Goal: Task Accomplishment & Management: Manage account settings

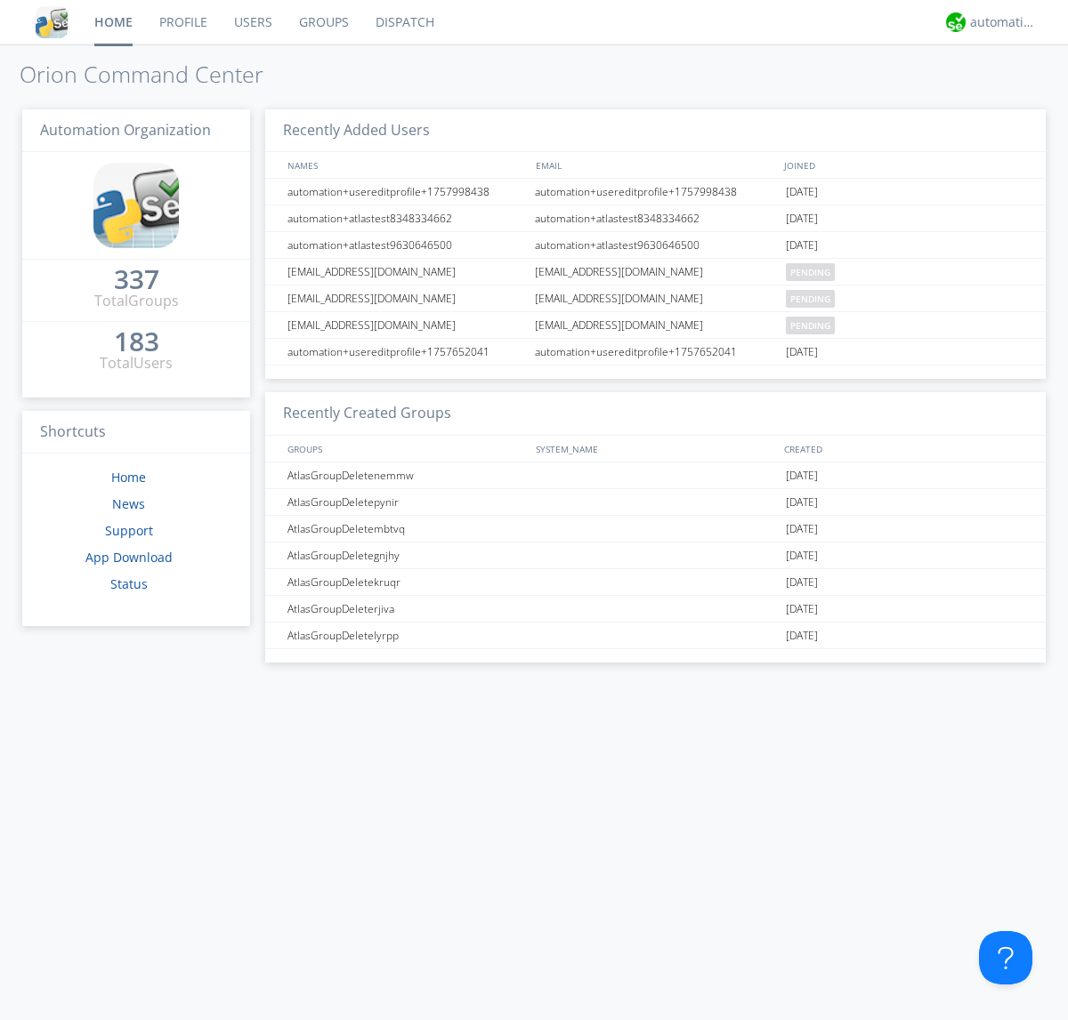
click at [252, 22] on link "Users" at bounding box center [253, 22] width 65 height 44
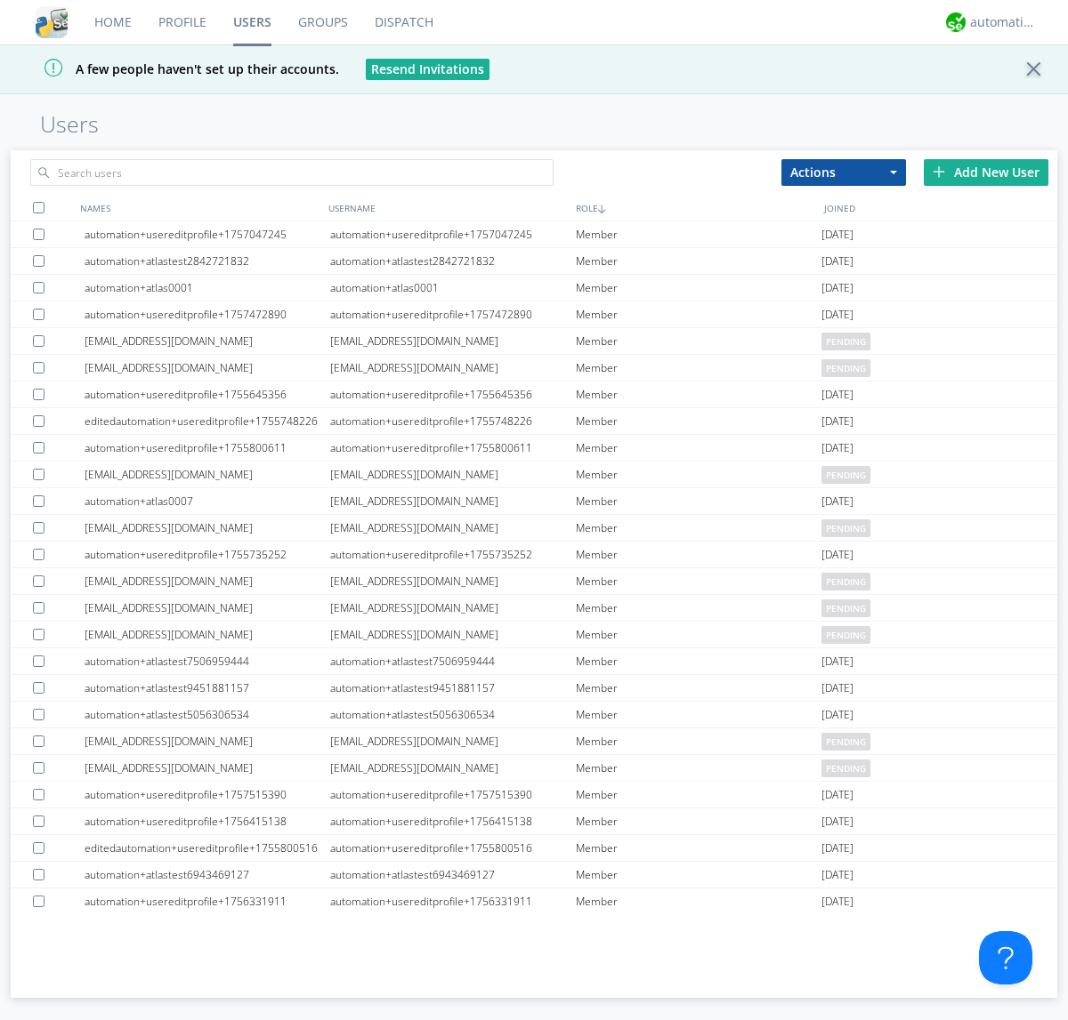
click at [986, 172] on div "Add New User" at bounding box center [985, 172] width 125 height 27
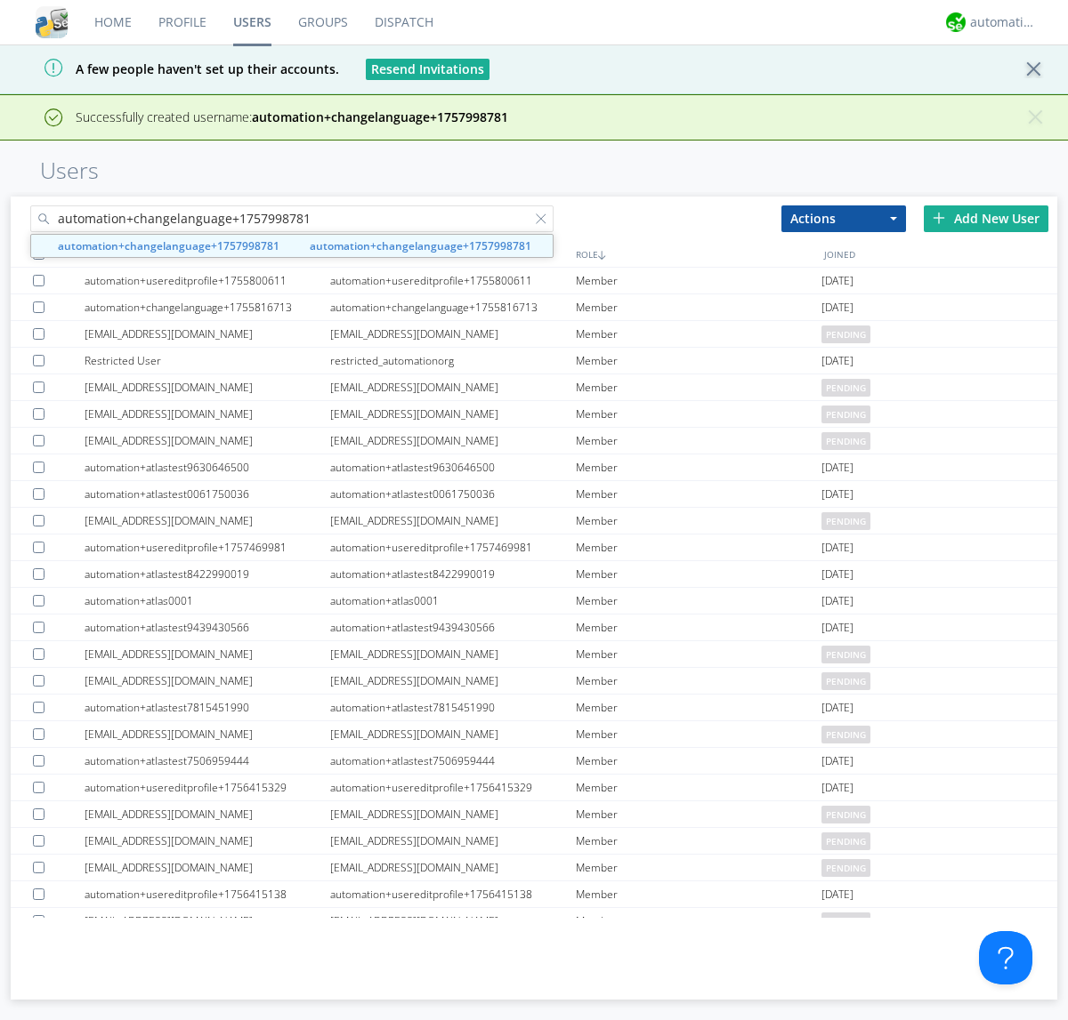
type input "automation+changelanguage+1757998781"
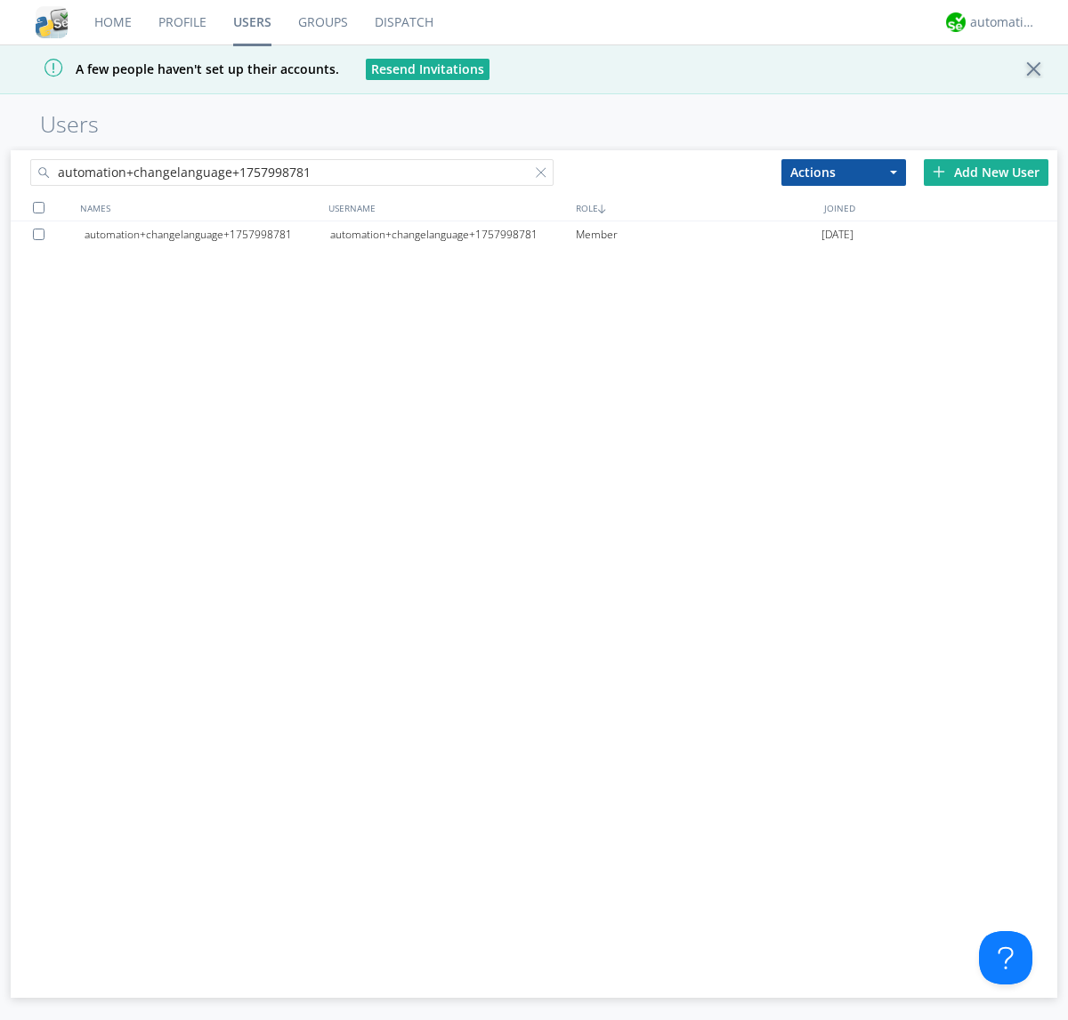
click at [452, 234] on div "automation+changelanguage+1757998781" at bounding box center [453, 235] width 246 height 27
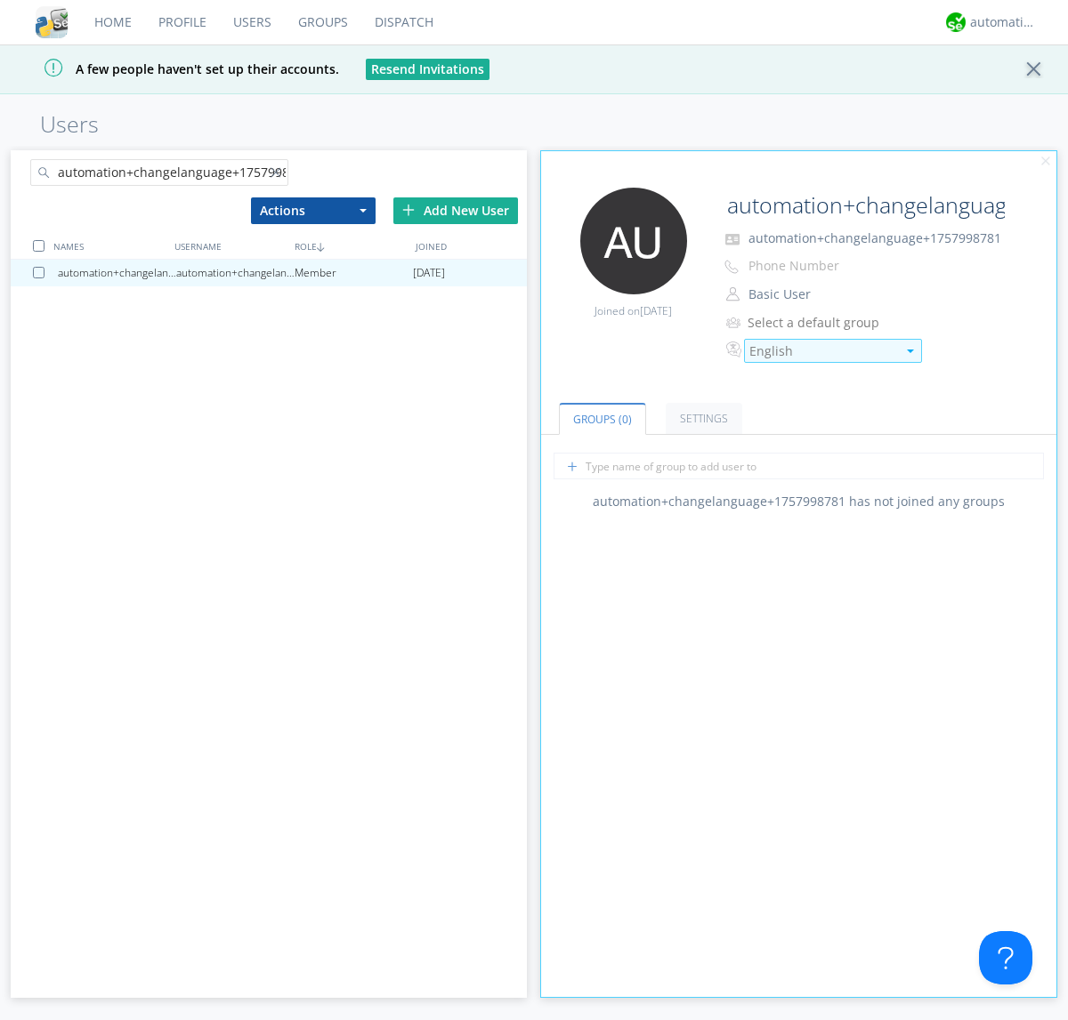
click at [822, 351] on div "English" at bounding box center [822, 352] width 147 height 18
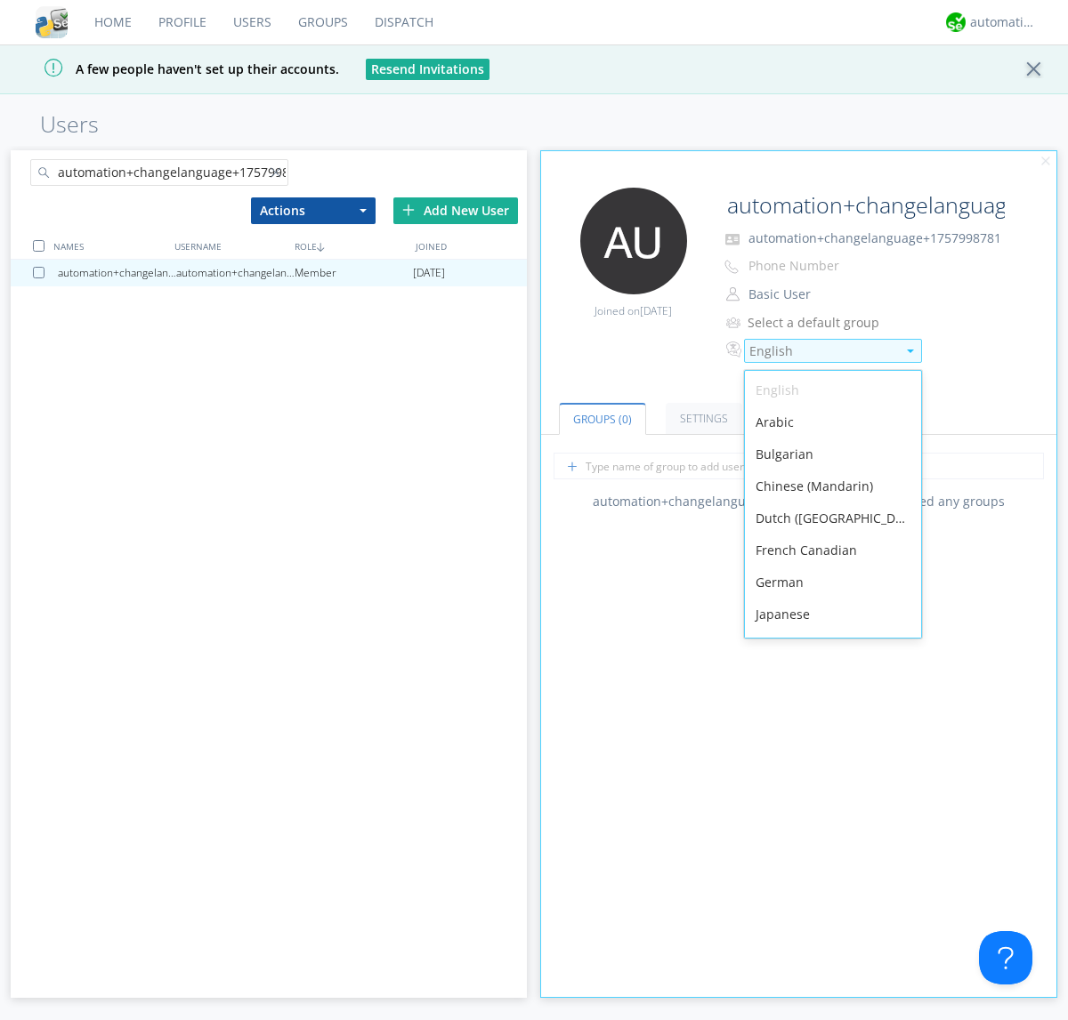
scroll to position [253, 0]
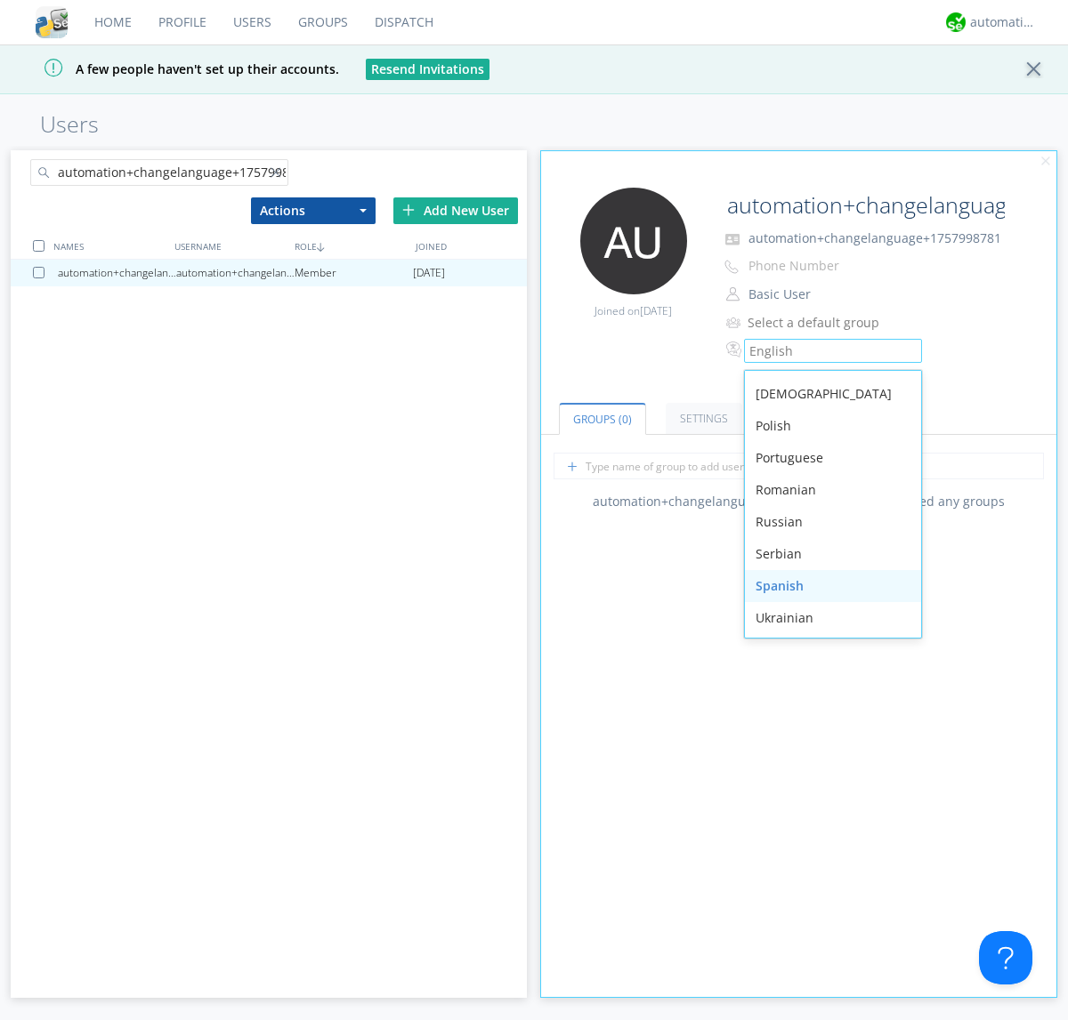
click at [828, 586] on div "Spanish" at bounding box center [833, 586] width 176 height 32
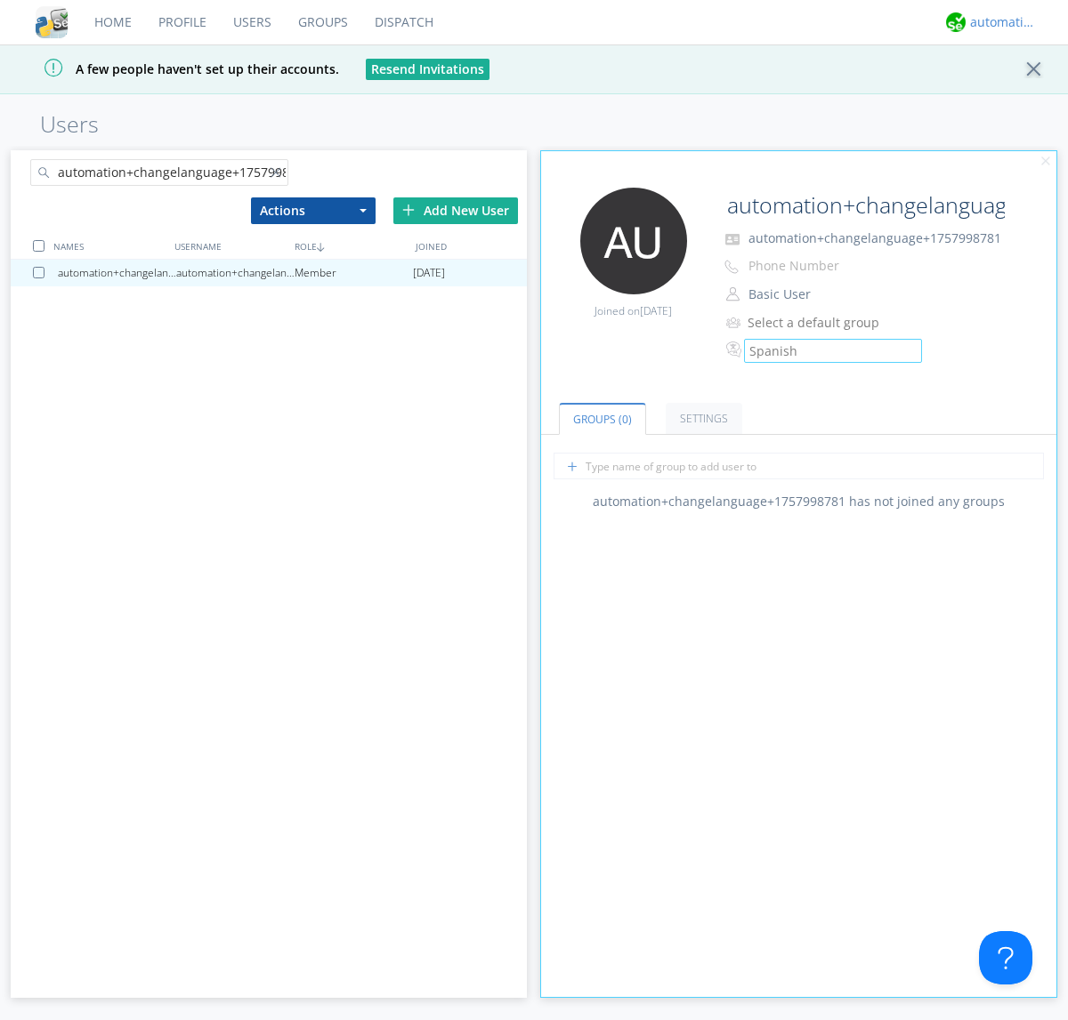
click at [998, 22] on div "automation+atlas" at bounding box center [1003, 22] width 67 height 18
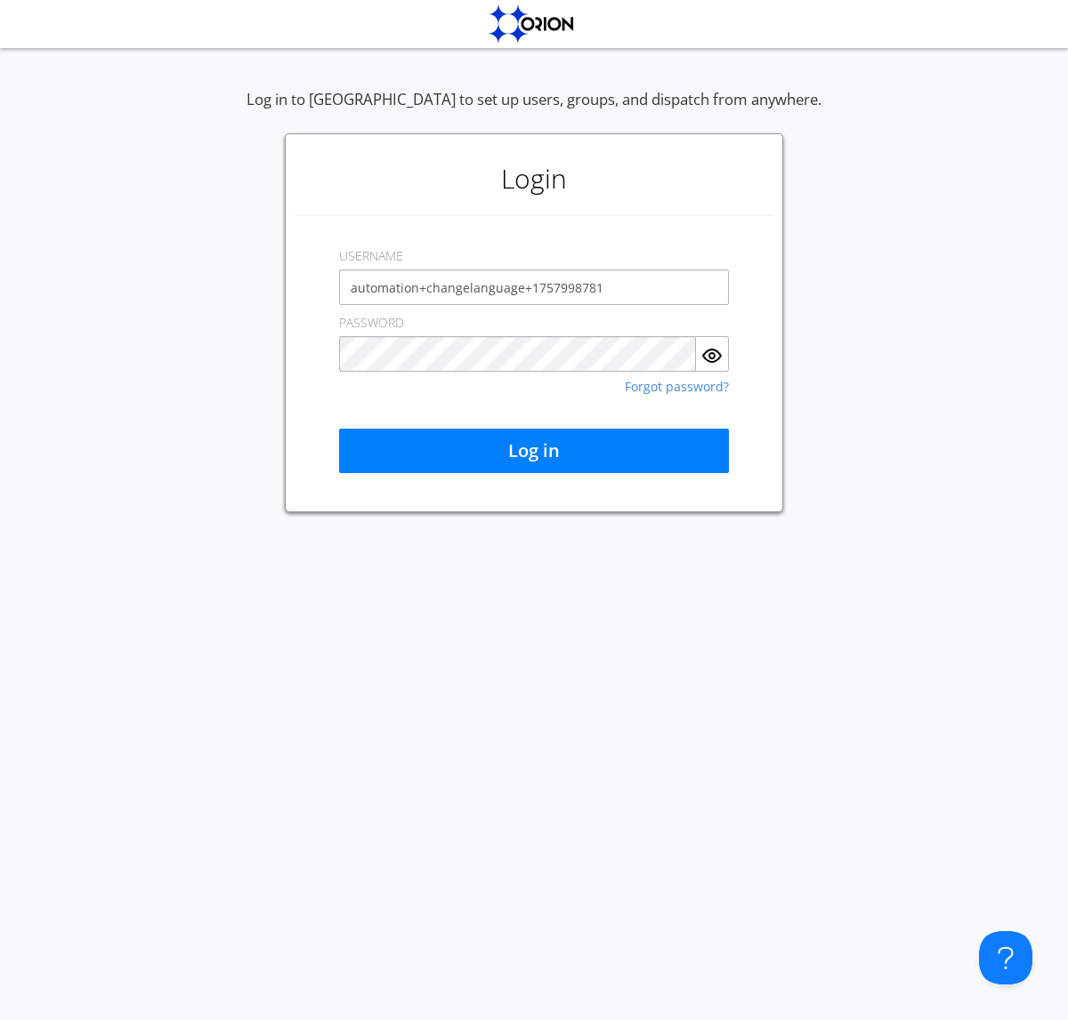
type input "automation+changelanguage+1757998781"
click at [534, 451] on button "Log in" at bounding box center [534, 451] width 390 height 44
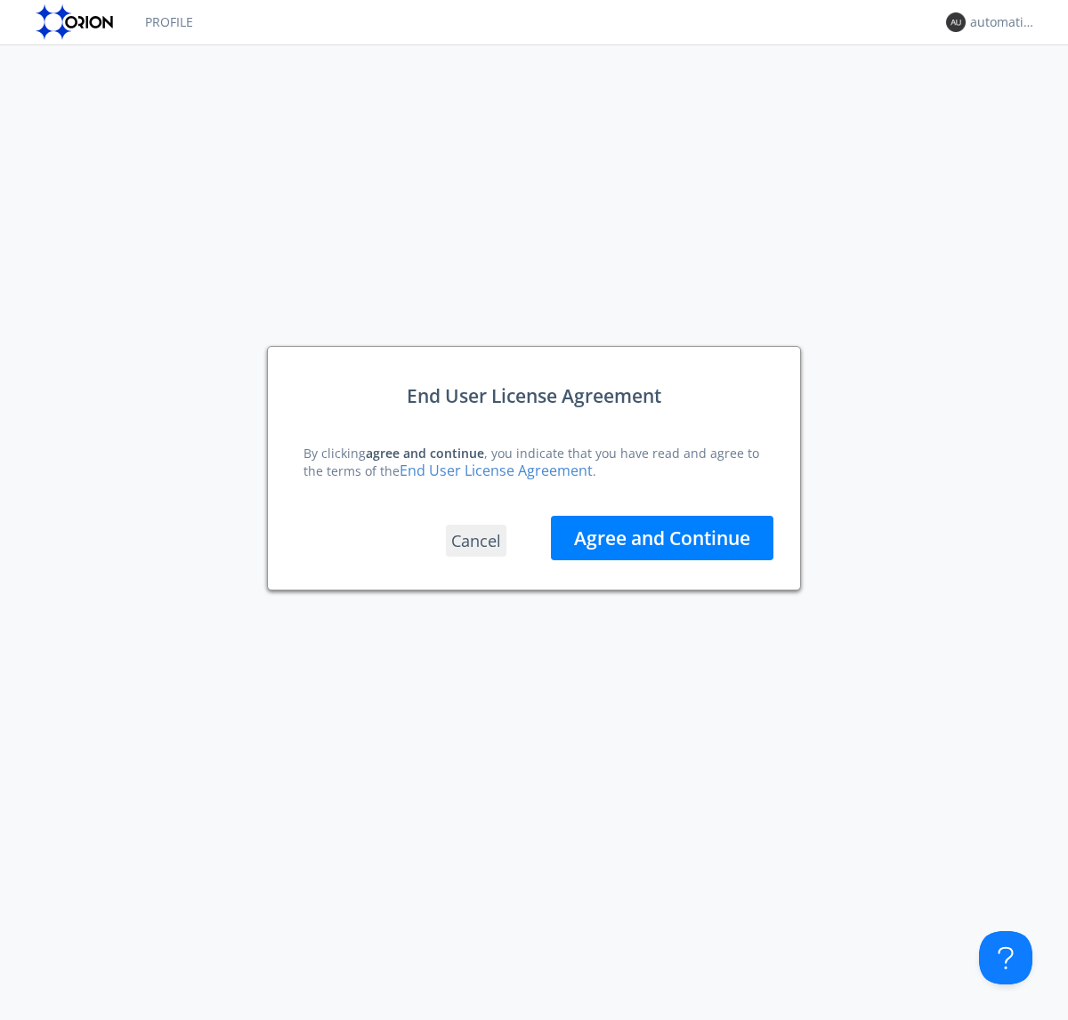
click at [662, 537] on button "Agree and Continue" at bounding box center [662, 538] width 222 height 44
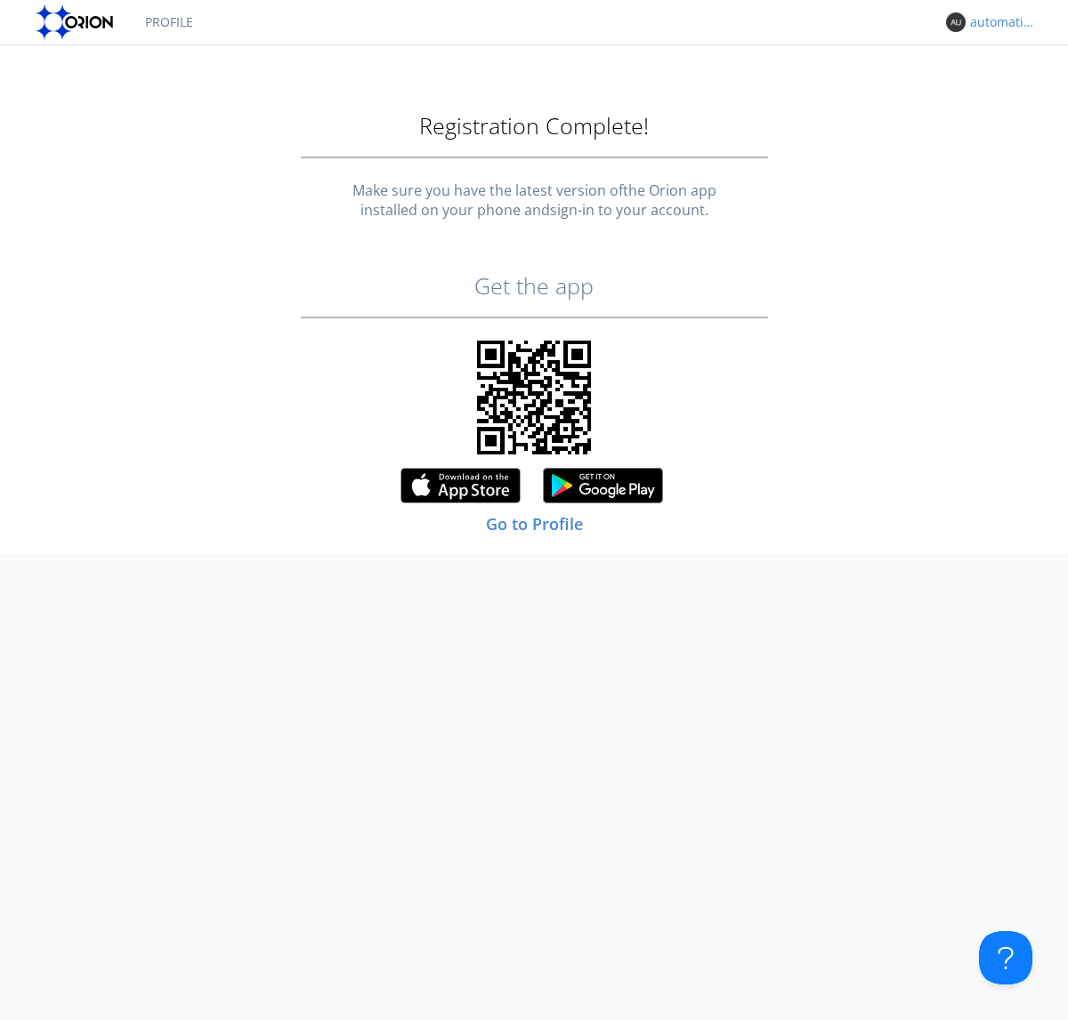
click at [168, 22] on link "Profile" at bounding box center [169, 22] width 75 height 44
click at [998, 22] on div "automation+changelanguage+1757998781" at bounding box center [1003, 22] width 67 height 18
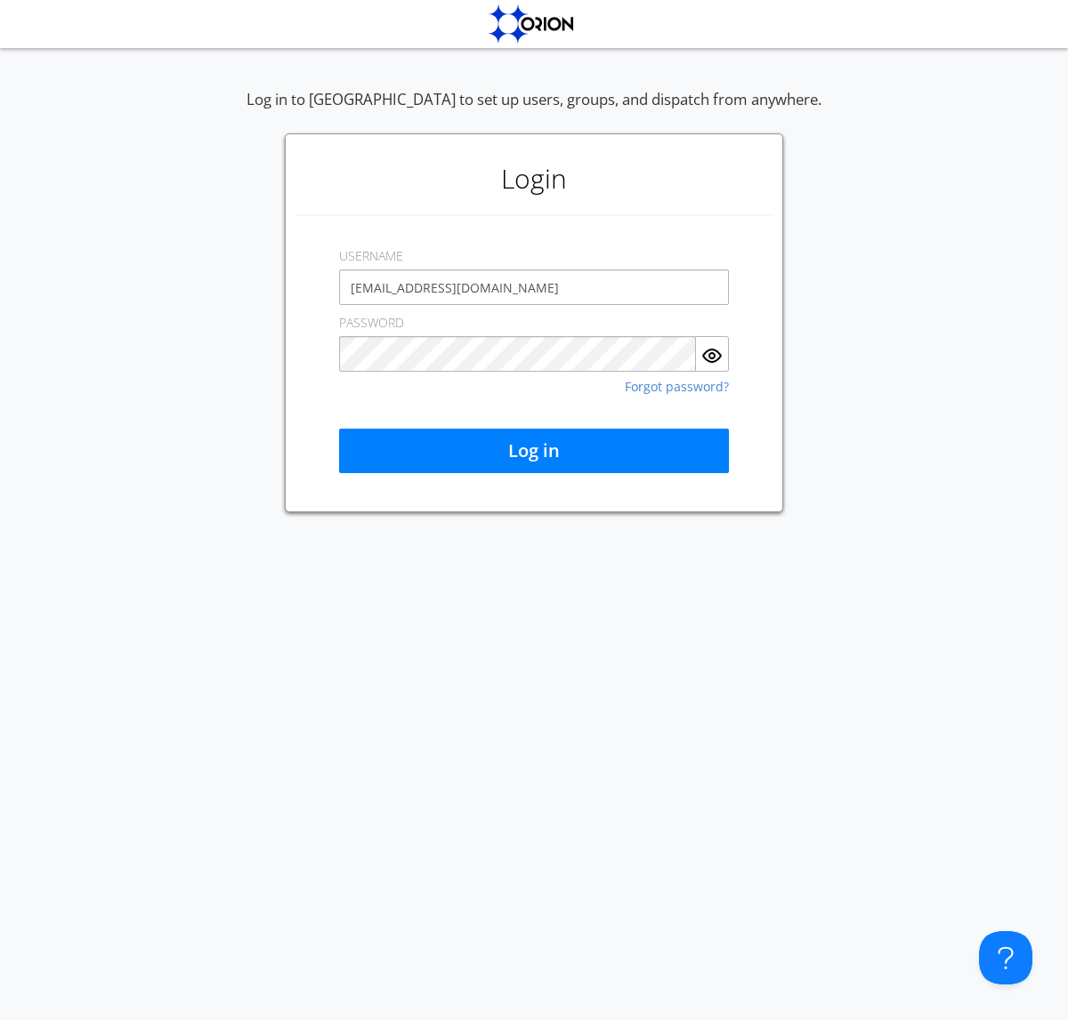
type input "[EMAIL_ADDRESS][DOMAIN_NAME]"
click at [534, 451] on button "Log in" at bounding box center [534, 451] width 390 height 44
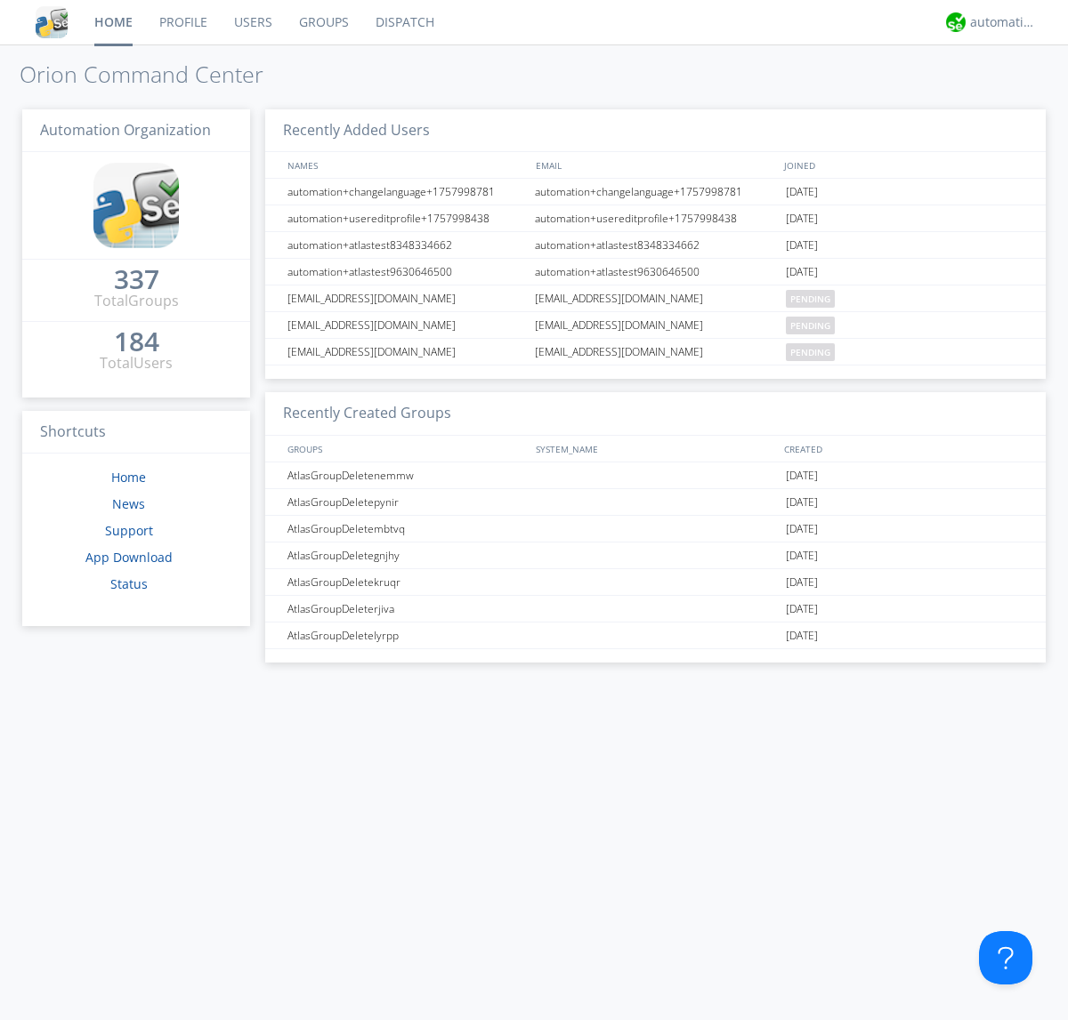
click at [252, 22] on link "Users" at bounding box center [253, 22] width 65 height 44
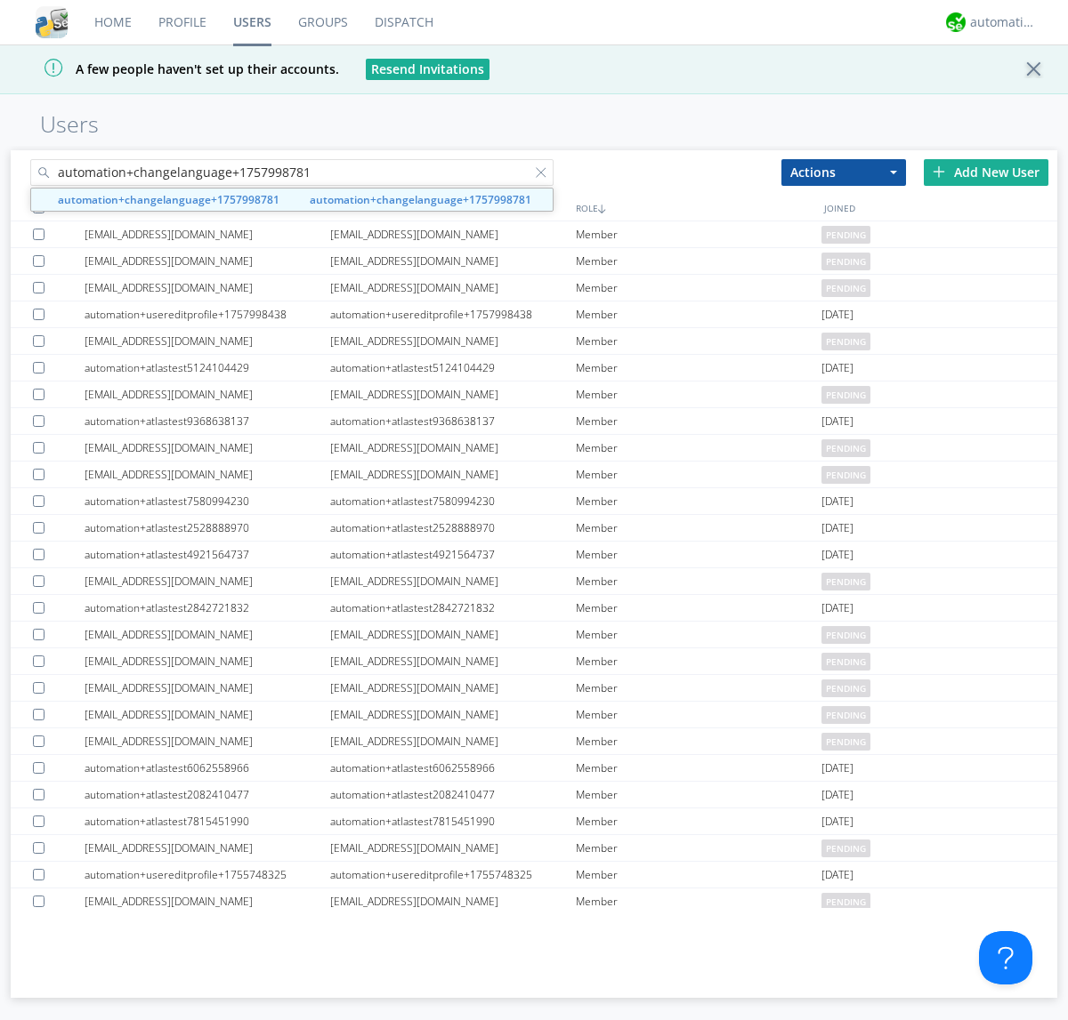
type input "automation+changelanguage+1757998781"
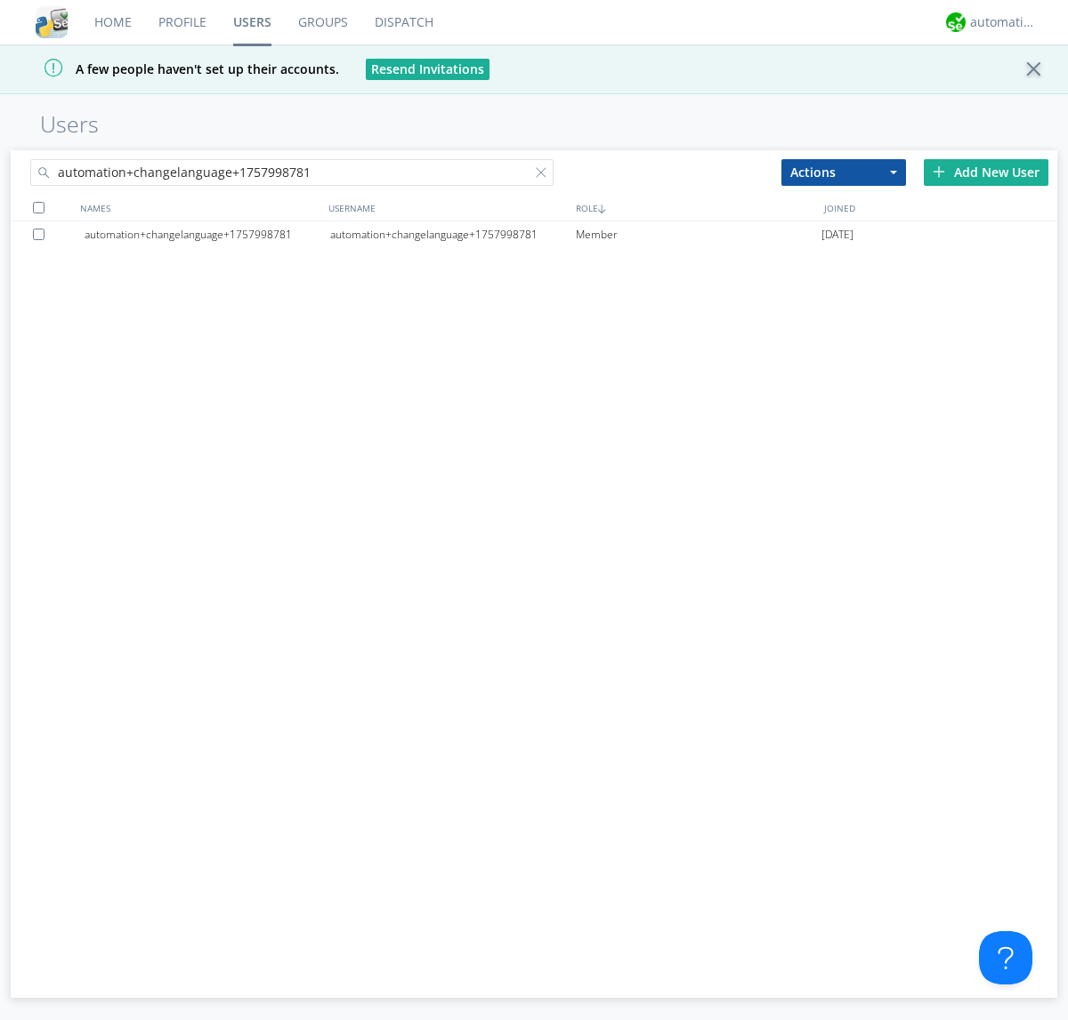
click at [42, 234] on div at bounding box center [42, 235] width 18 height 12
click at [843, 172] on button "Actions" at bounding box center [843, 172] width 125 height 27
click at [0, 0] on link "Delete User" at bounding box center [0, 0] width 0 height 0
